Goal: Complete application form

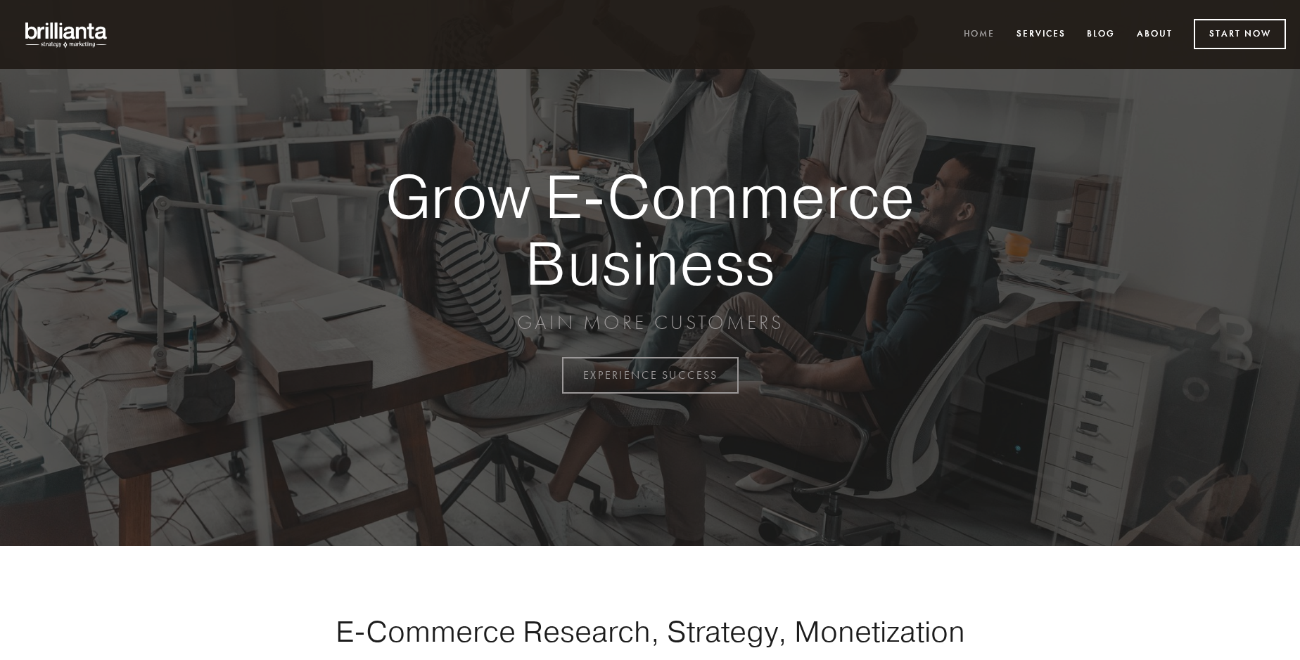
scroll to position [3686, 0]
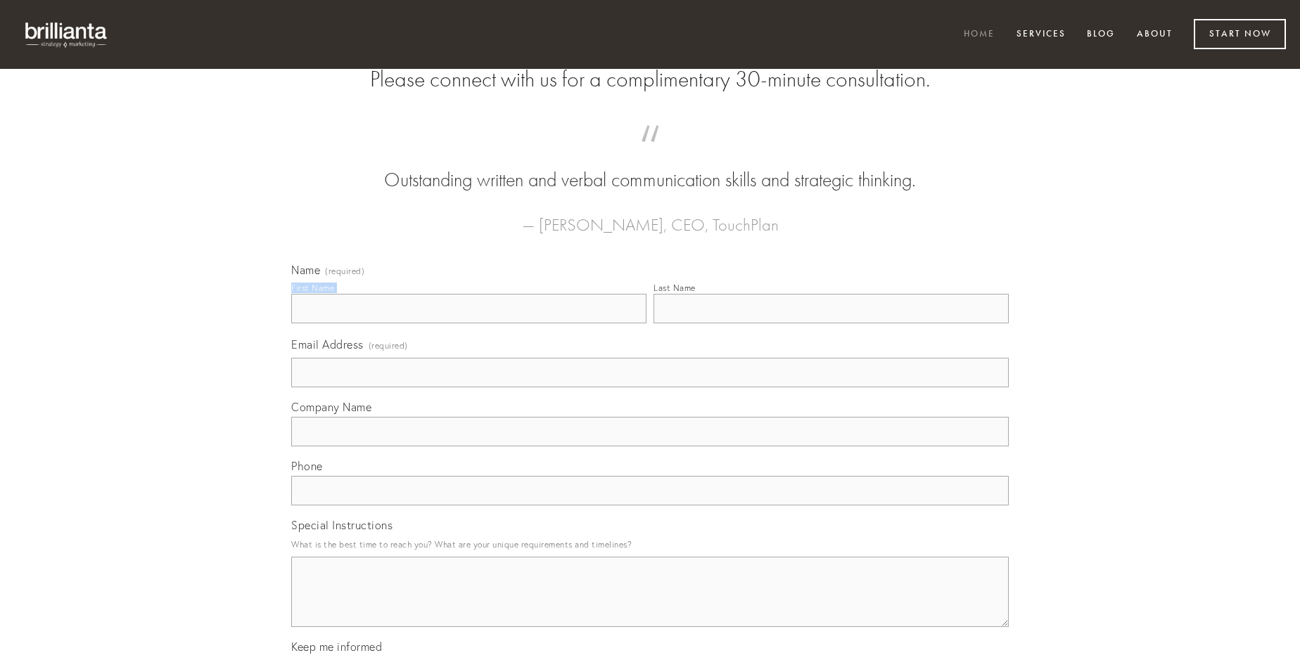
type input "[PERSON_NAME]"
click at [830, 323] on input "Last Name" at bounding box center [830, 309] width 355 height 30
type input "[PERSON_NAME]"
click at [650, 387] on input "Email Address (required)" at bounding box center [649, 373] width 717 height 30
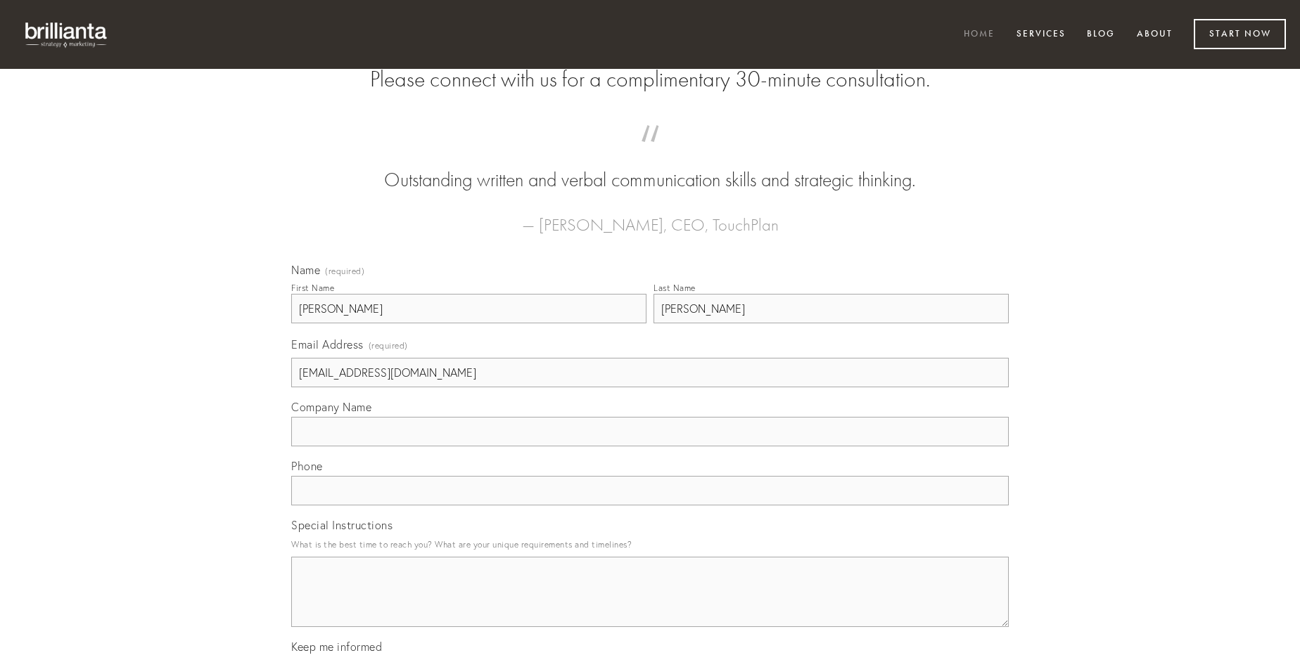
type input "[EMAIL_ADDRESS][DOMAIN_NAME]"
click at [650, 447] on input "Company Name" at bounding box center [649, 432] width 717 height 30
type input "dedecor"
click at [650, 506] on input "text" at bounding box center [649, 491] width 717 height 30
click at [650, 605] on textarea "Special Instructions" at bounding box center [649, 592] width 717 height 70
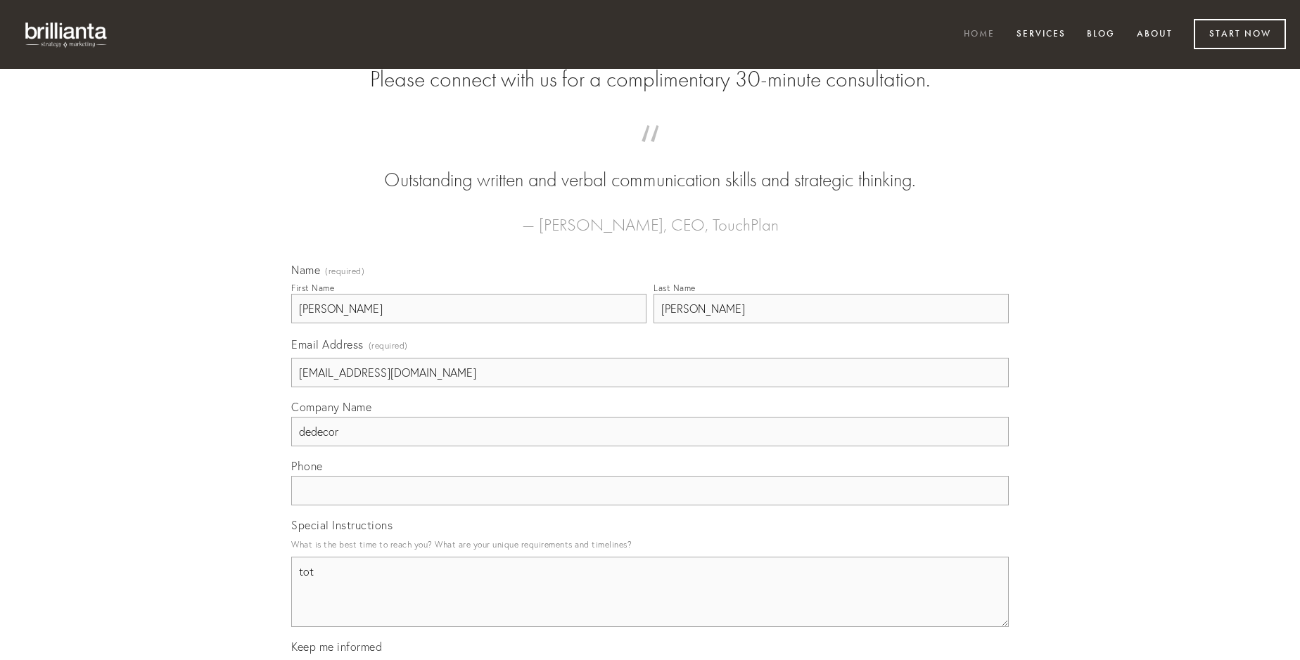
type textarea "tot"
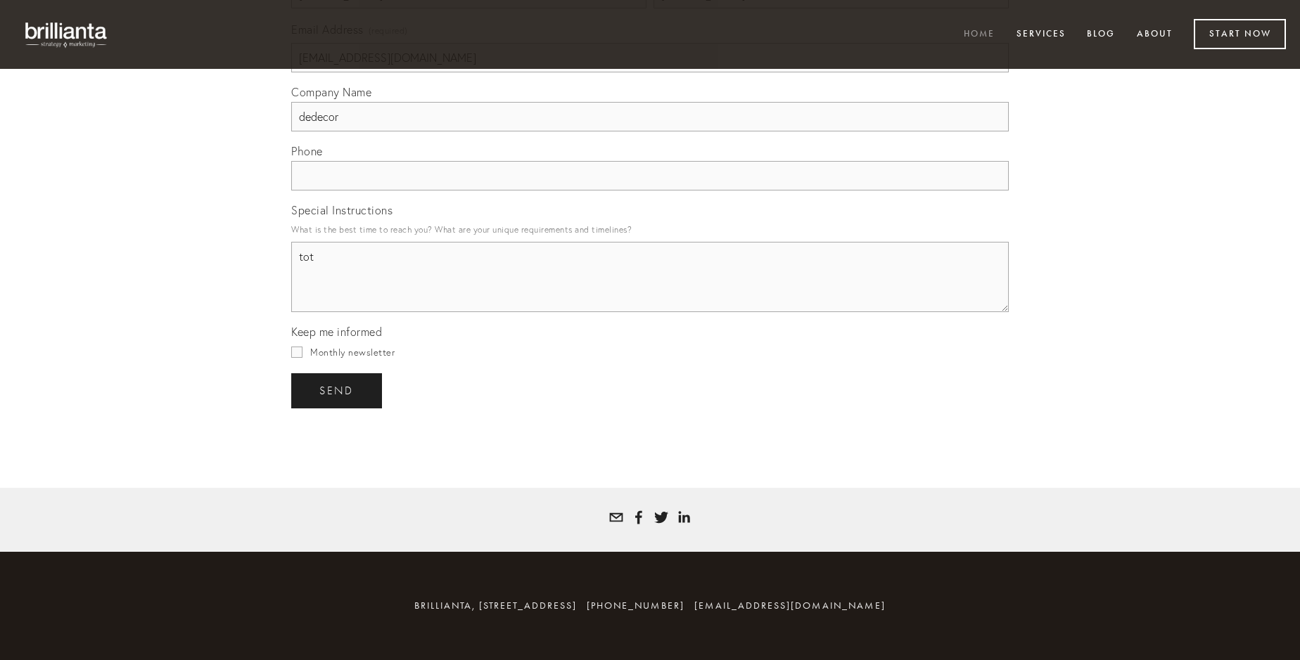
click at [338, 390] on span "send" at bounding box center [336, 391] width 34 height 13
